Goal: Information Seeking & Learning: Learn about a topic

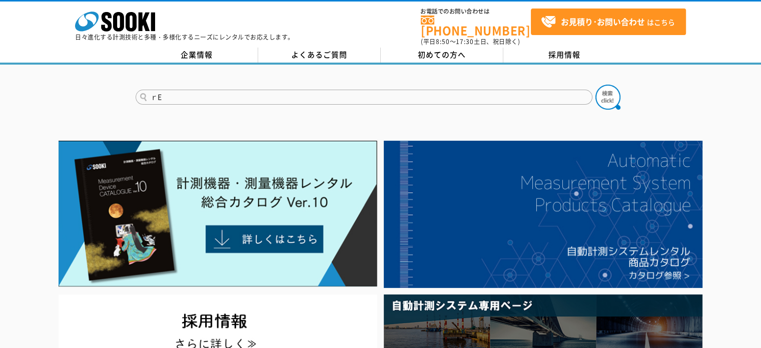
type input "ｒ"
type input "レーザー"
click at [595, 85] on button at bounding box center [607, 97] width 25 height 25
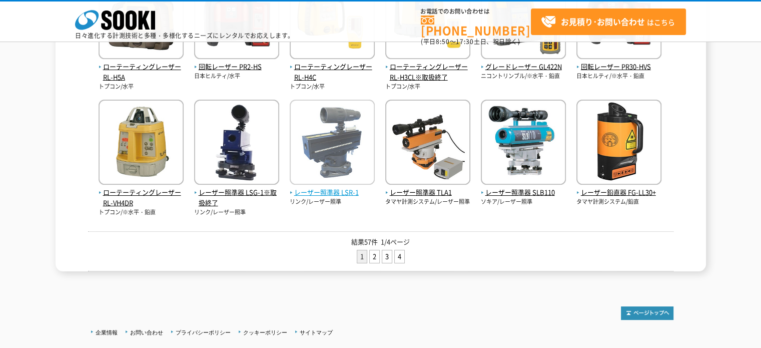
scroll to position [475, 0]
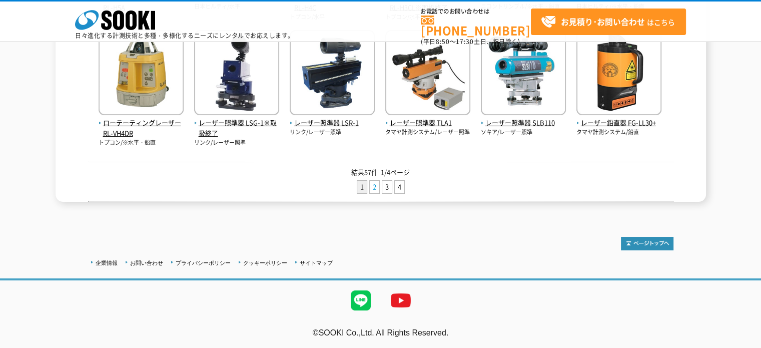
click at [373, 188] on link "2" at bounding box center [375, 187] width 10 height 13
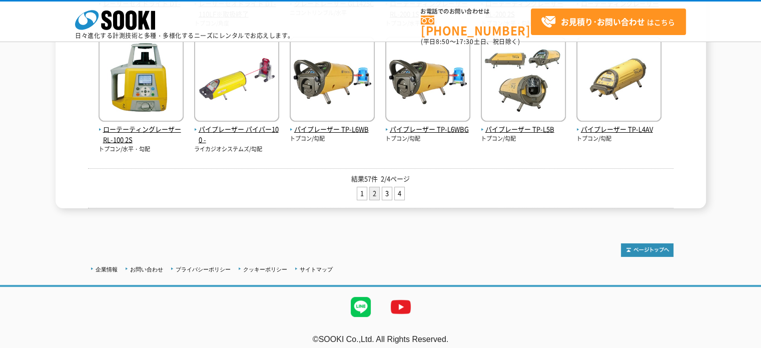
scroll to position [465, 0]
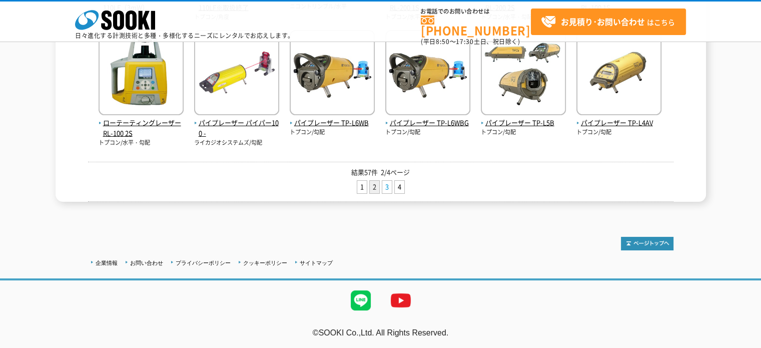
click at [384, 190] on link "3" at bounding box center [387, 187] width 10 height 13
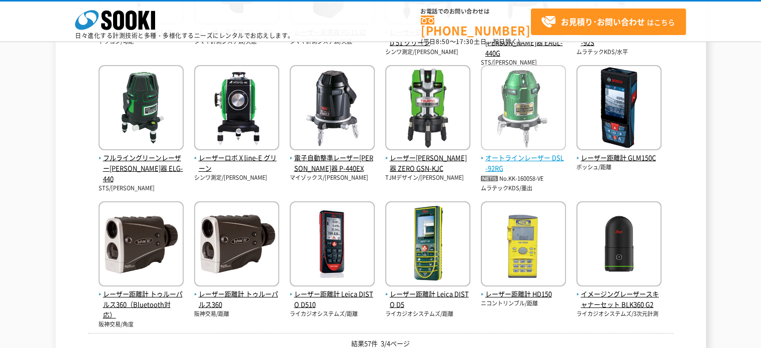
scroll to position [303, 0]
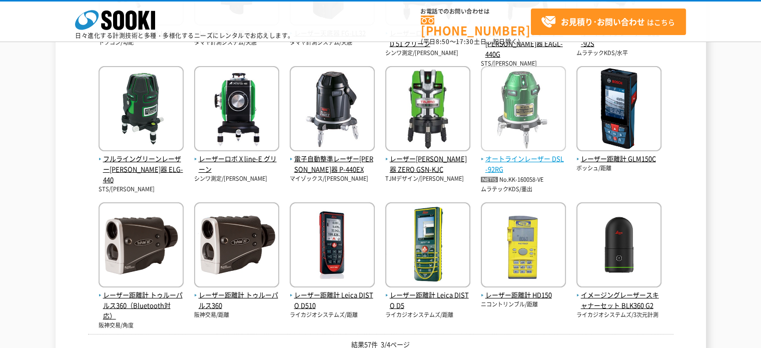
click at [521, 154] on span "オートラインレーザー DSL-92RG" at bounding box center [523, 164] width 85 height 21
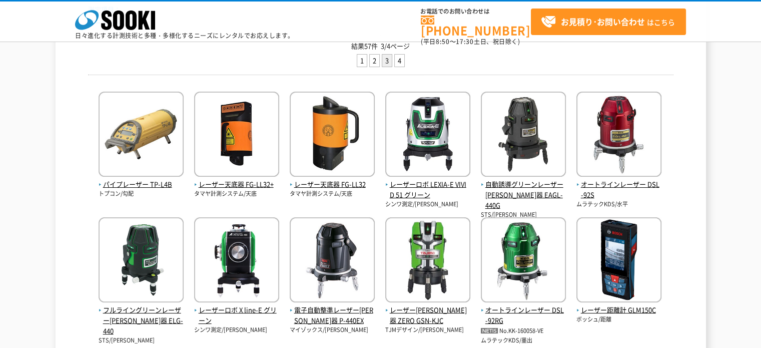
scroll to position [160, 0]
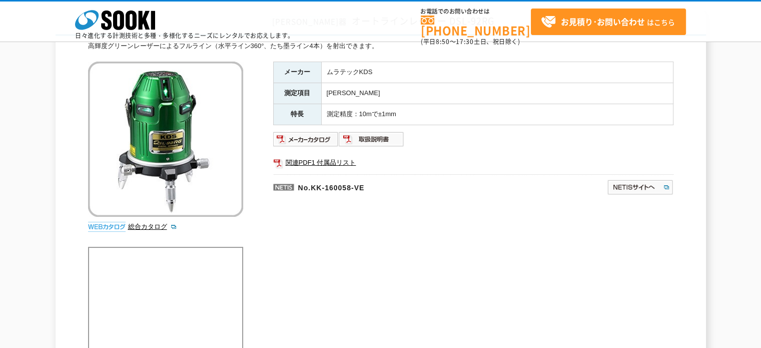
scroll to position [84, 0]
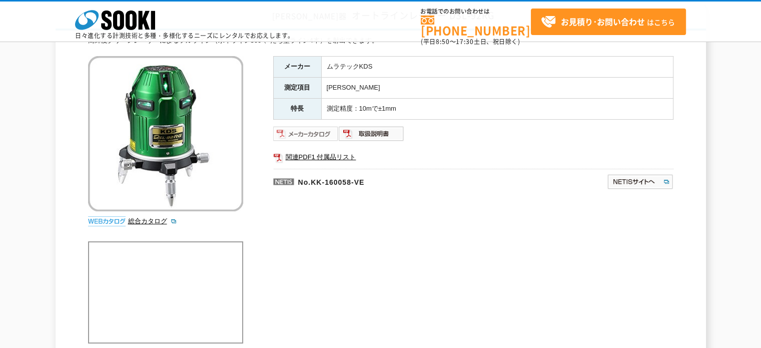
click at [317, 138] on img at bounding box center [306, 134] width 66 height 16
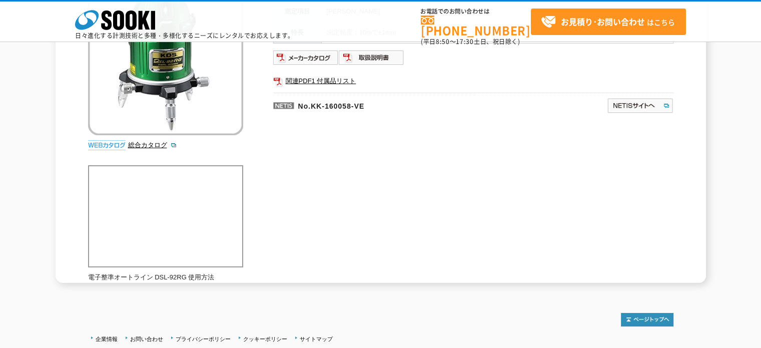
scroll to position [164, 0]
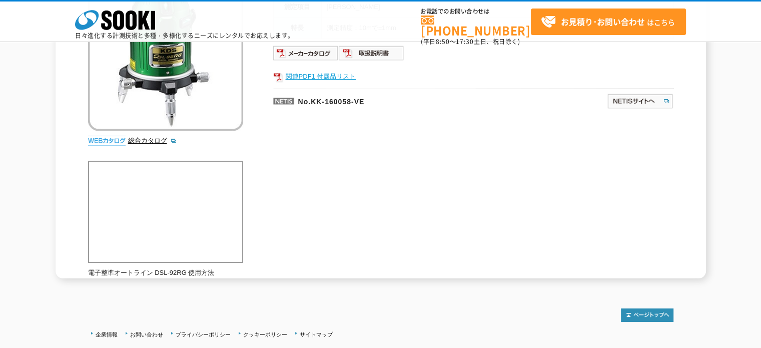
click at [326, 75] on link "関連PDF1 付属品リスト" at bounding box center [473, 76] width 400 height 13
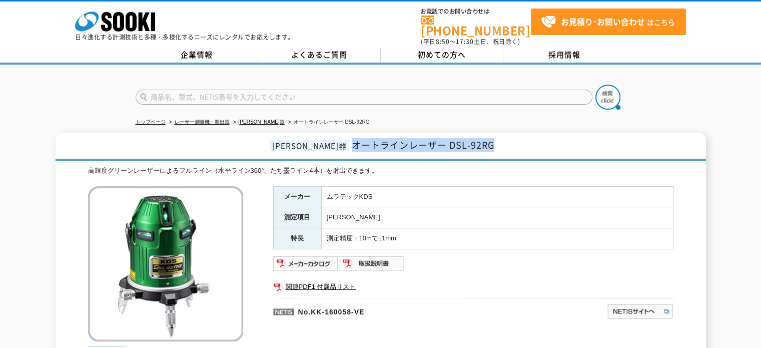
drag, startPoint x: 328, startPoint y: 137, endPoint x: 490, endPoint y: 133, distance: 162.0
click at [490, 133] on h1 "[PERSON_NAME]器 オートラインレーザー DSL-92RG" at bounding box center [381, 147] width 650 height 28
copy span "オートラインレーザー DSL-92RG"
